Goal: Task Accomplishment & Management: Use online tool/utility

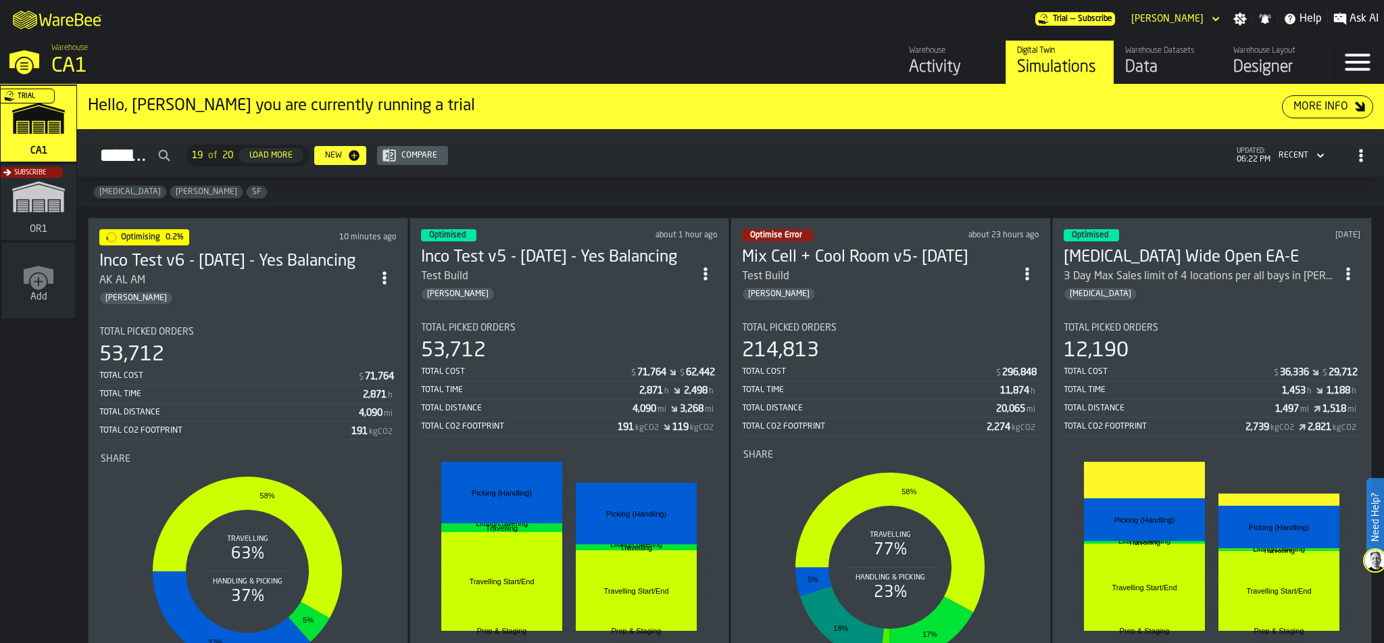
click at [247, 331] on div "Total Picked Orders" at bounding box center [247, 331] width 297 height 11
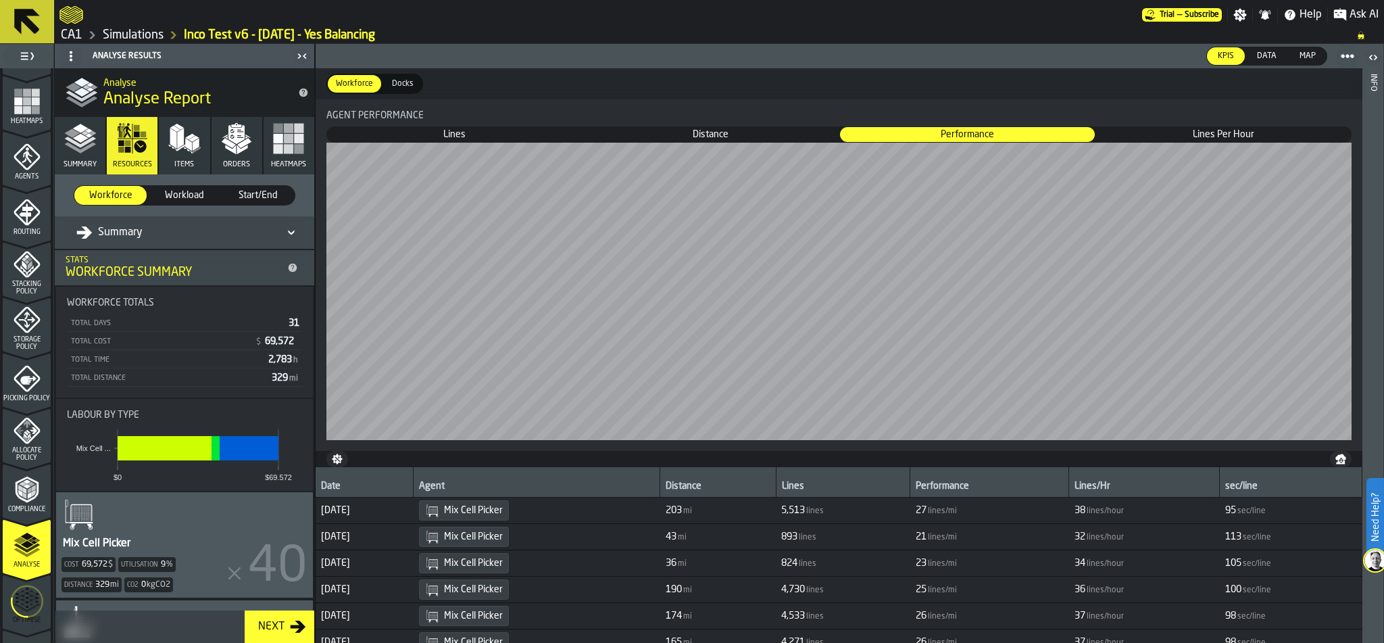
scroll to position [424, 0]
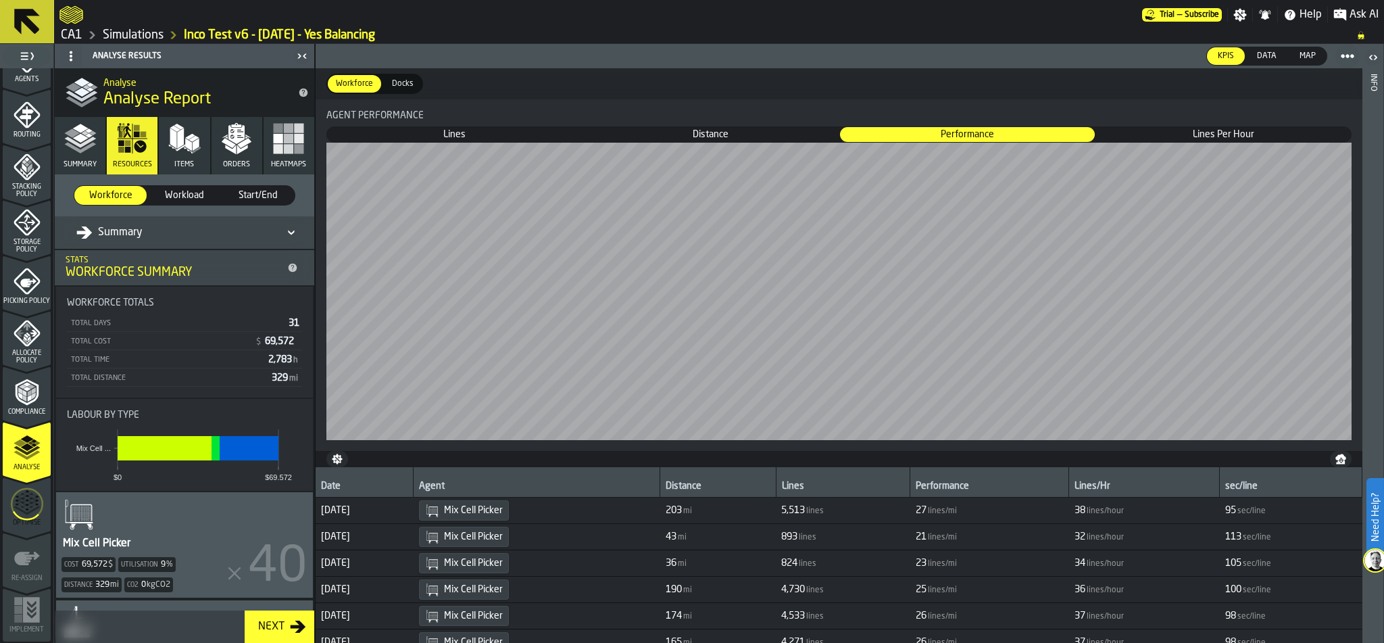
click at [18, 508] on icon "menu Optimise" at bounding box center [27, 503] width 32 height 53
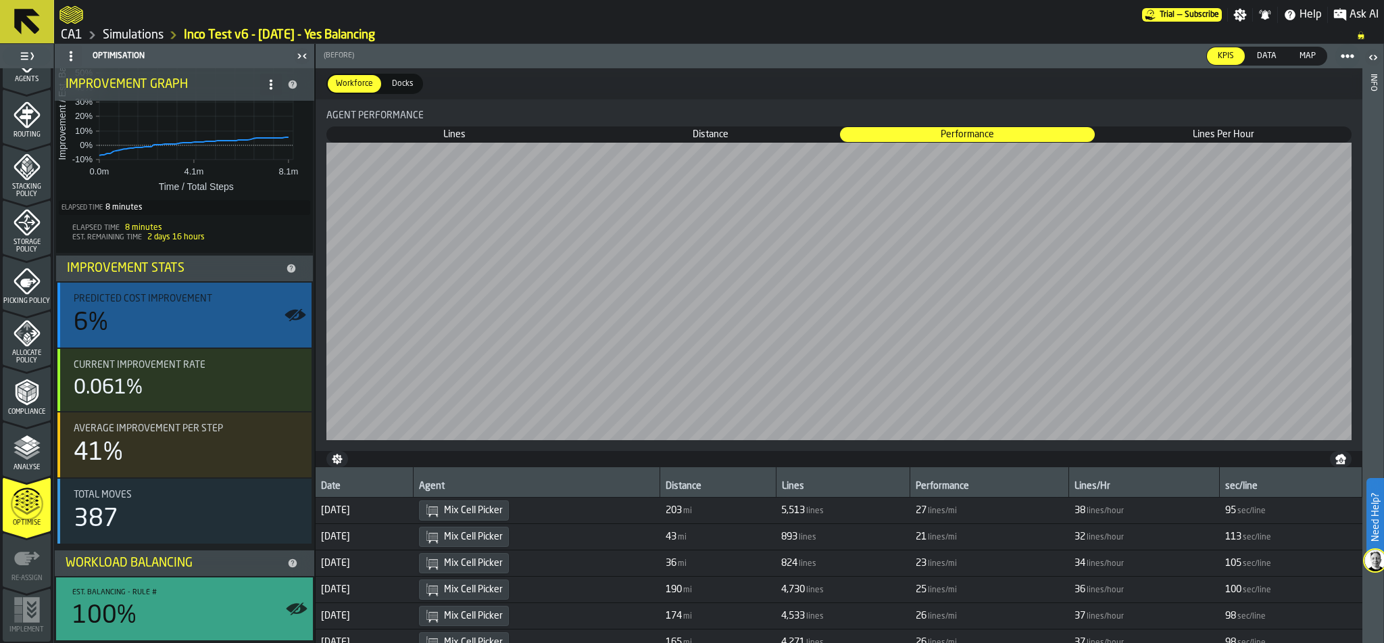
scroll to position [0, 0]
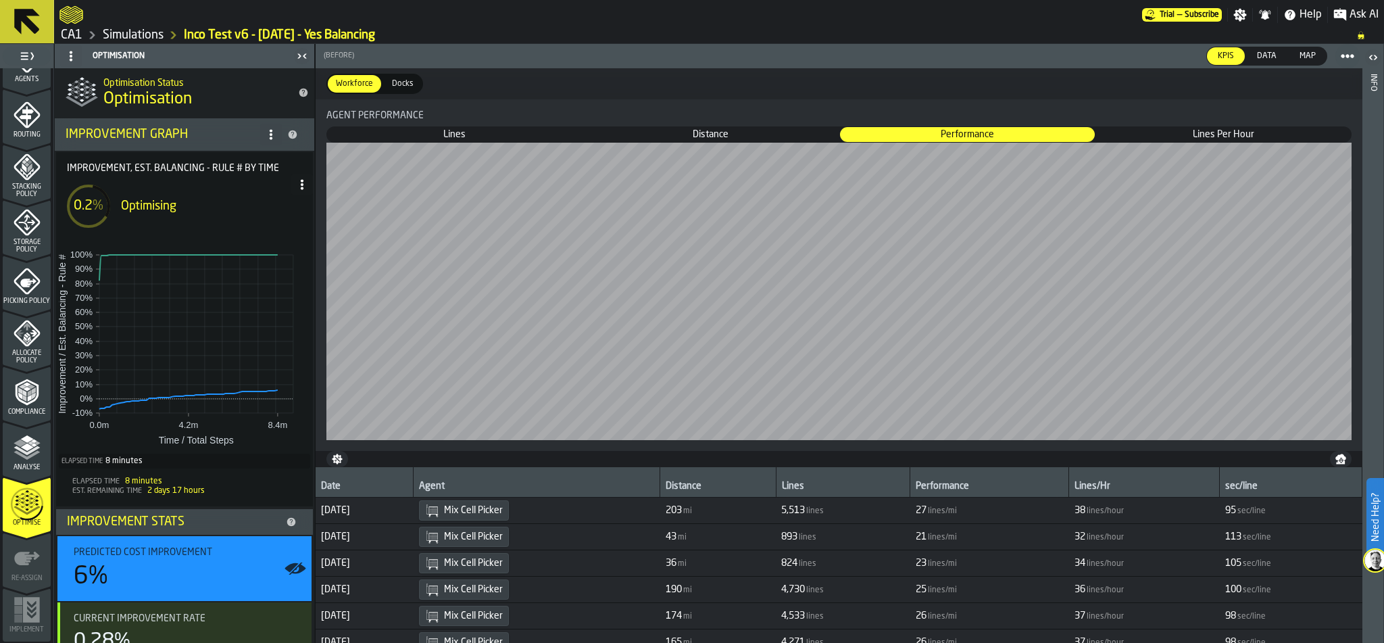
click at [126, 34] on link "Simulations" at bounding box center [133, 35] width 61 height 15
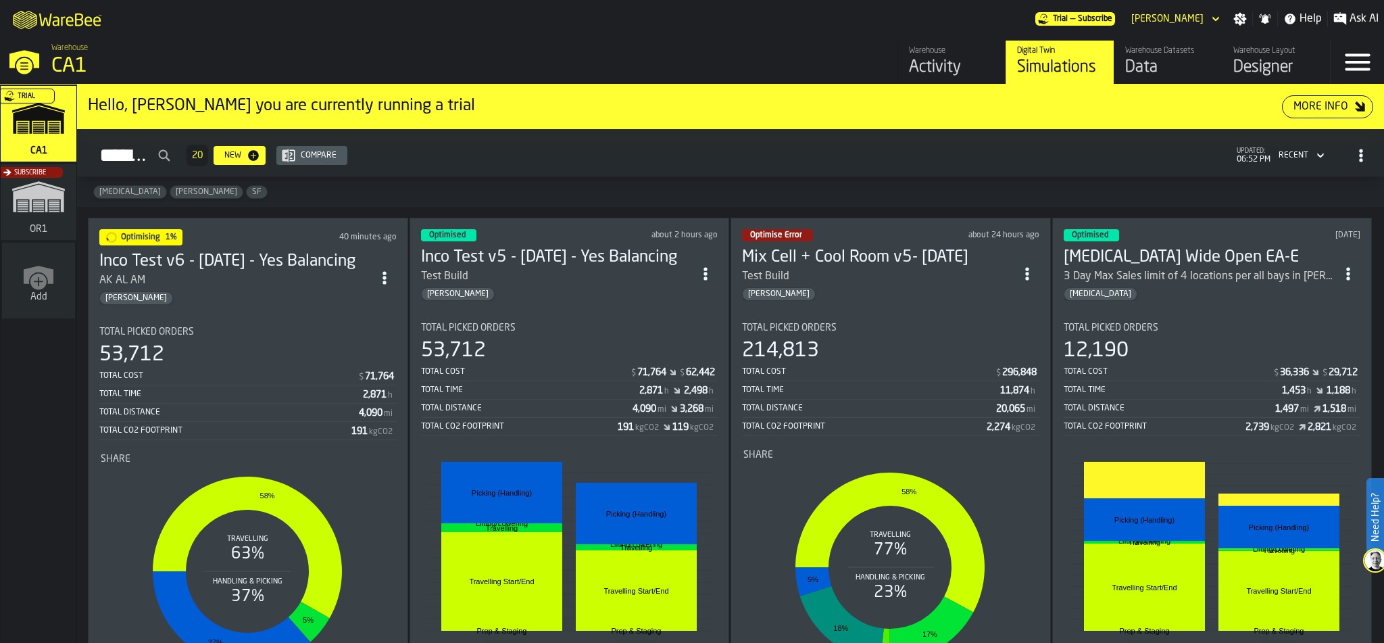
click at [244, 193] on div "[MEDICAL_DATA] [PERSON_NAME]" at bounding box center [730, 192] width 1307 height 30
click at [910, 55] on div "Warehouse" at bounding box center [952, 50] width 86 height 9
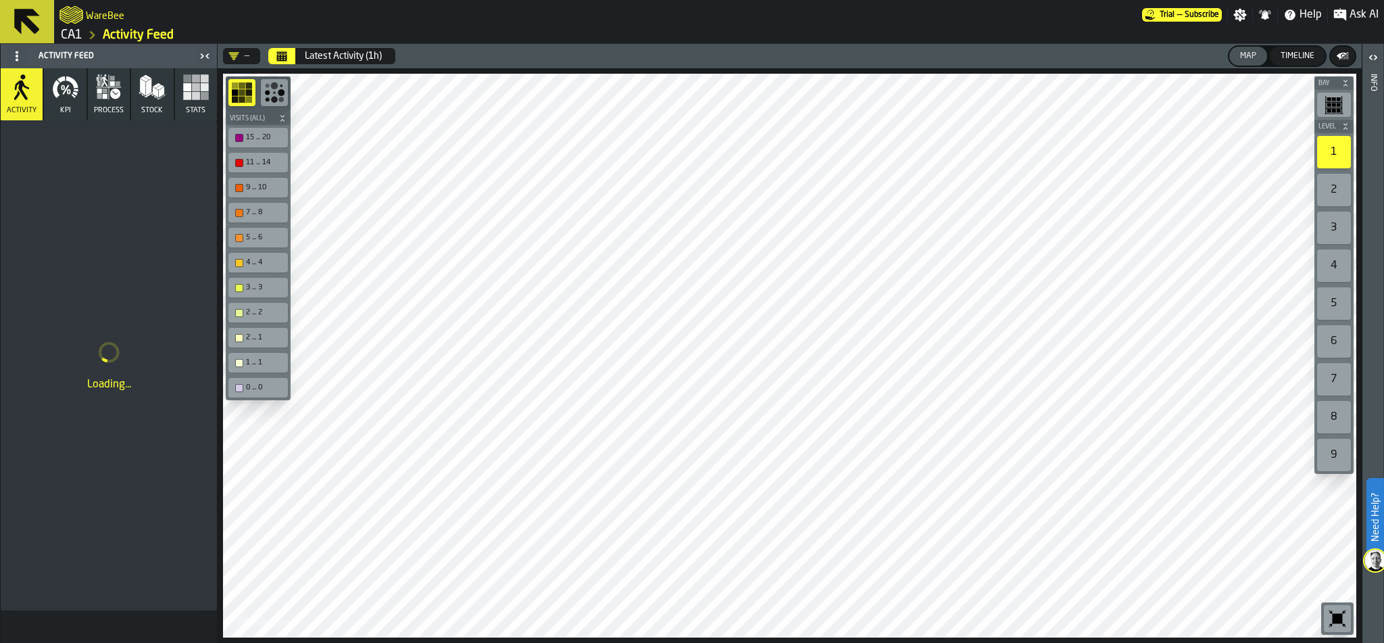
click at [54, 97] on icon "button" at bounding box center [65, 87] width 27 height 27
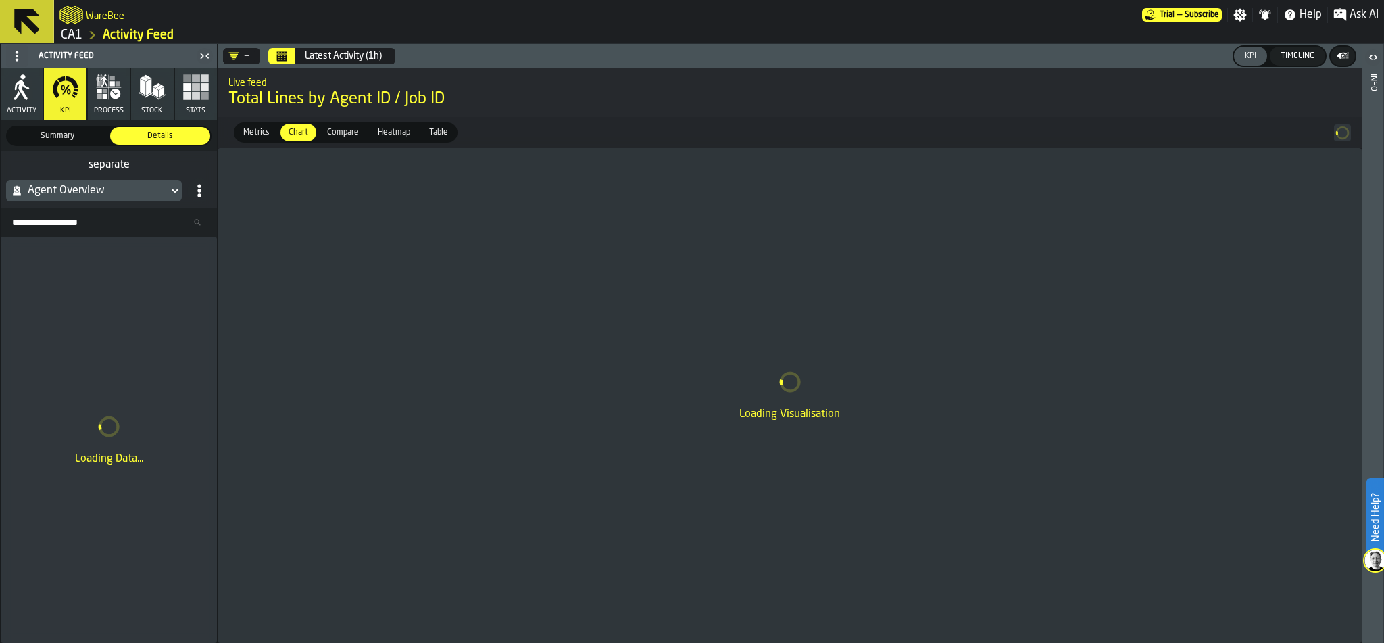
click at [171, 189] on icon at bounding box center [175, 191] width 14 height 16
click at [177, 195] on icon at bounding box center [175, 191] width 14 height 16
click at [253, 130] on span "Metrics" at bounding box center [256, 132] width 37 height 12
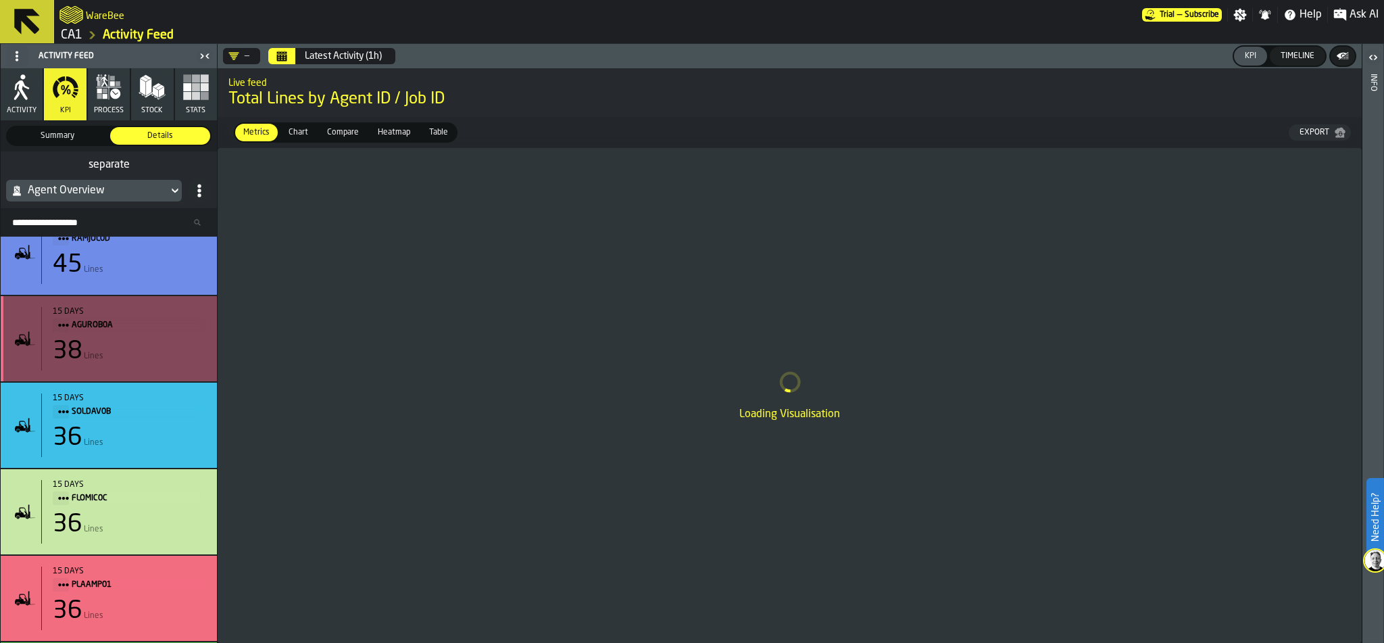
scroll to position [111, 0]
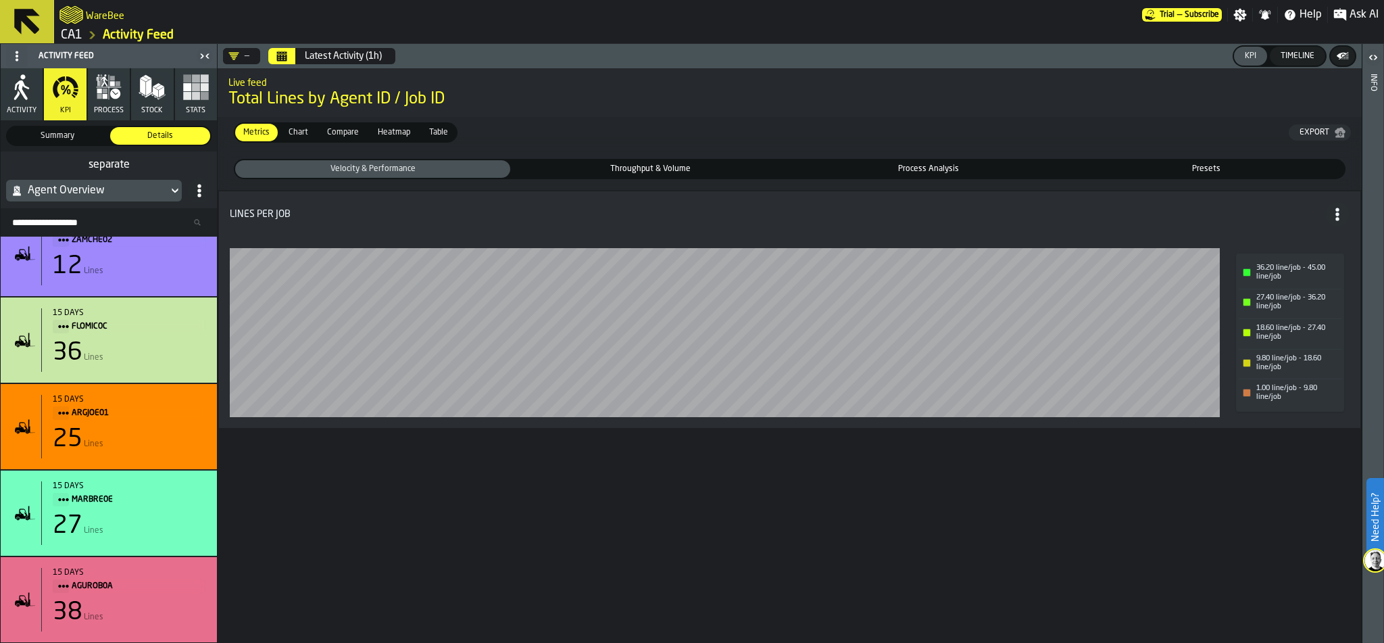
click at [70, 32] on link "CA1" at bounding box center [72, 35] width 22 height 15
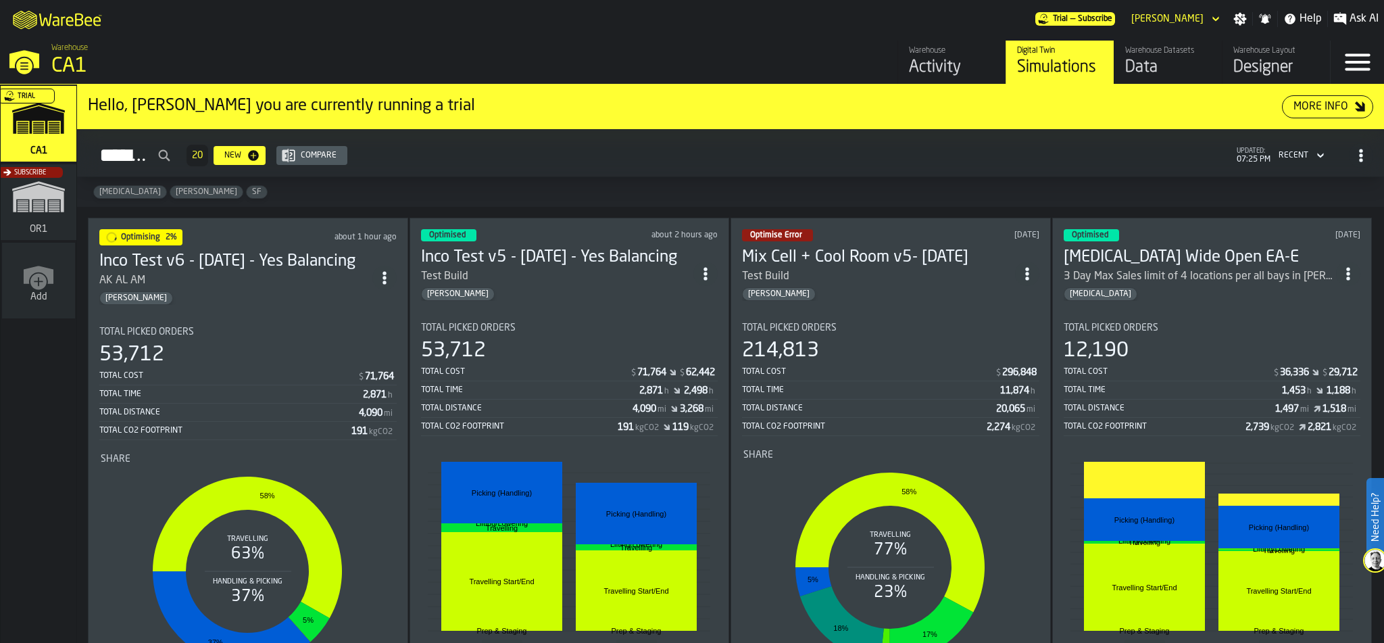
click at [306, 362] on div "53,712" at bounding box center [247, 355] width 297 height 24
